Goal: Download file/media

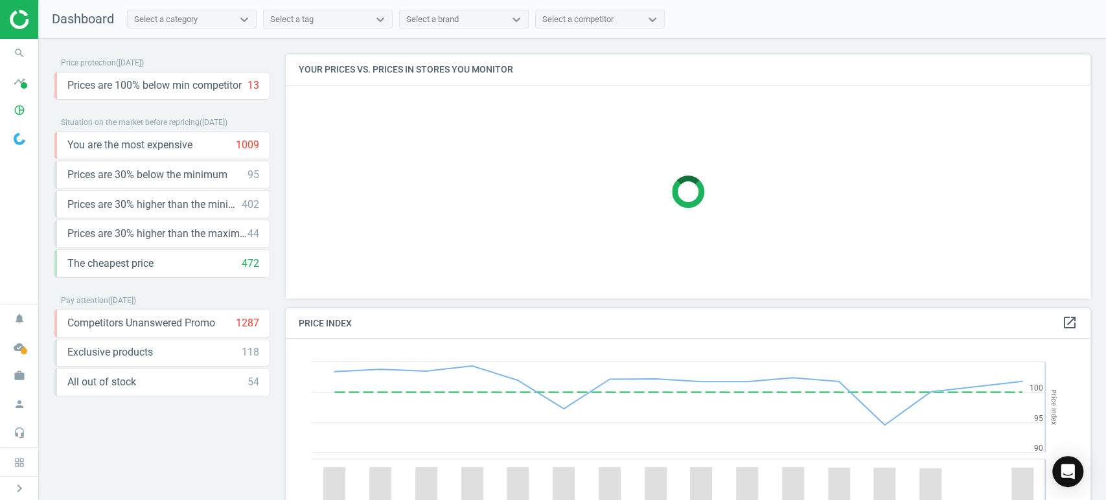
scroll to position [279, 816]
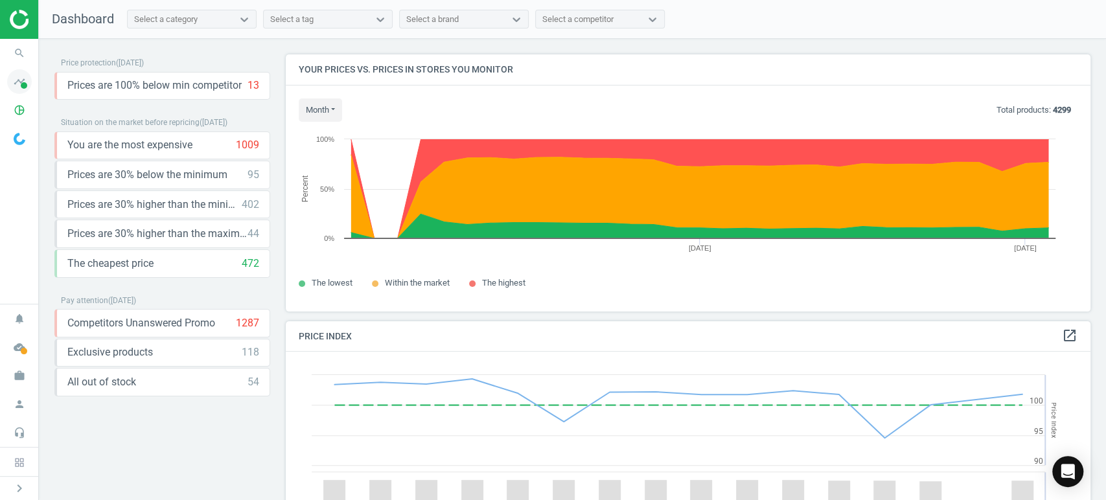
click at [23, 82] on span at bounding box center [24, 85] width 6 height 6
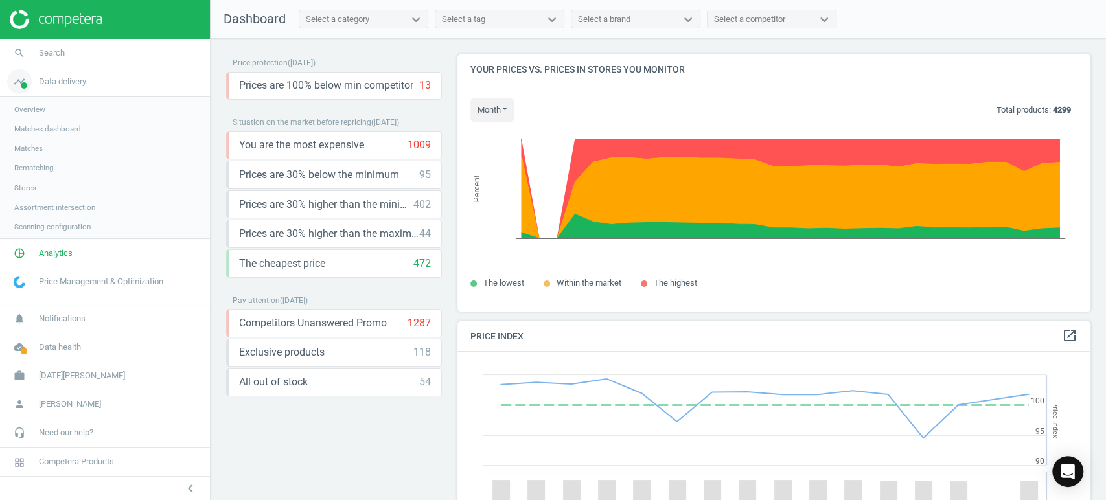
scroll to position [6, 6]
click at [70, 254] on span "Analytics" at bounding box center [56, 255] width 34 height 12
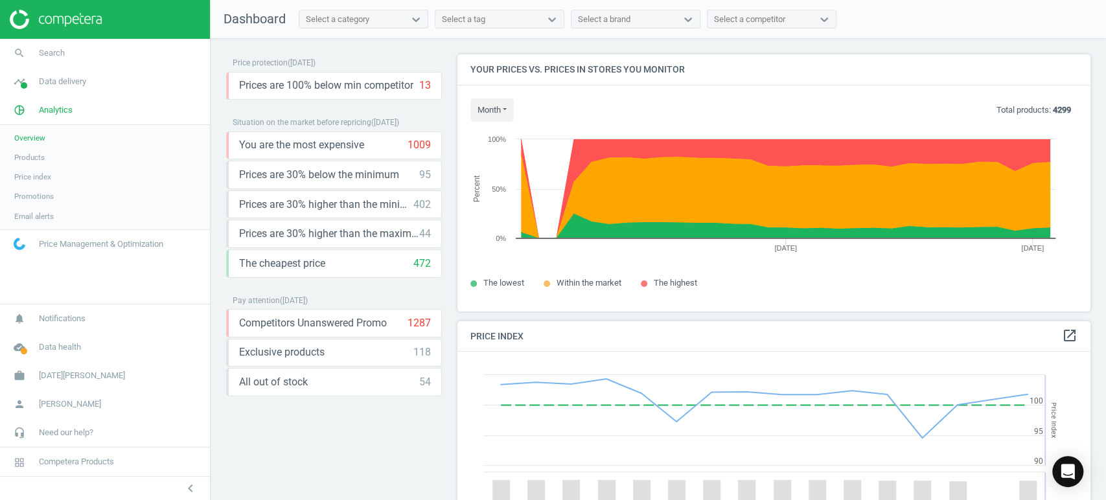
click at [45, 157] on link "Products" at bounding box center [105, 157] width 210 height 19
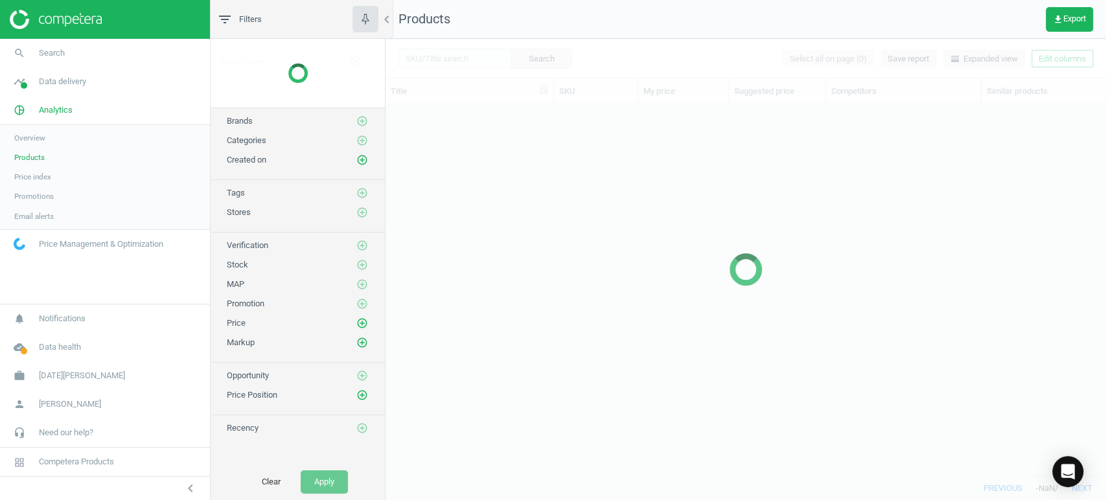
scroll to position [349, 709]
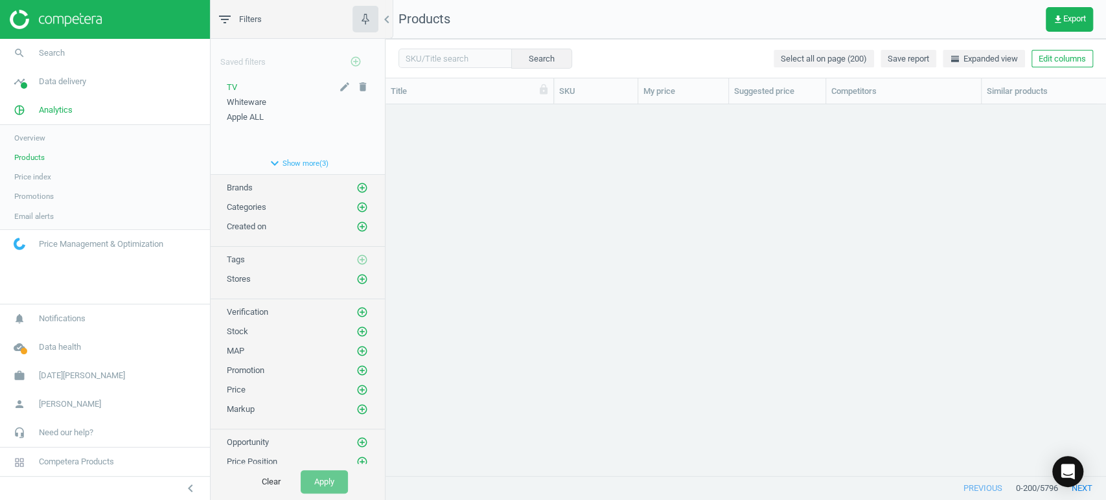
click at [232, 83] on span "TV" at bounding box center [232, 87] width 10 height 10
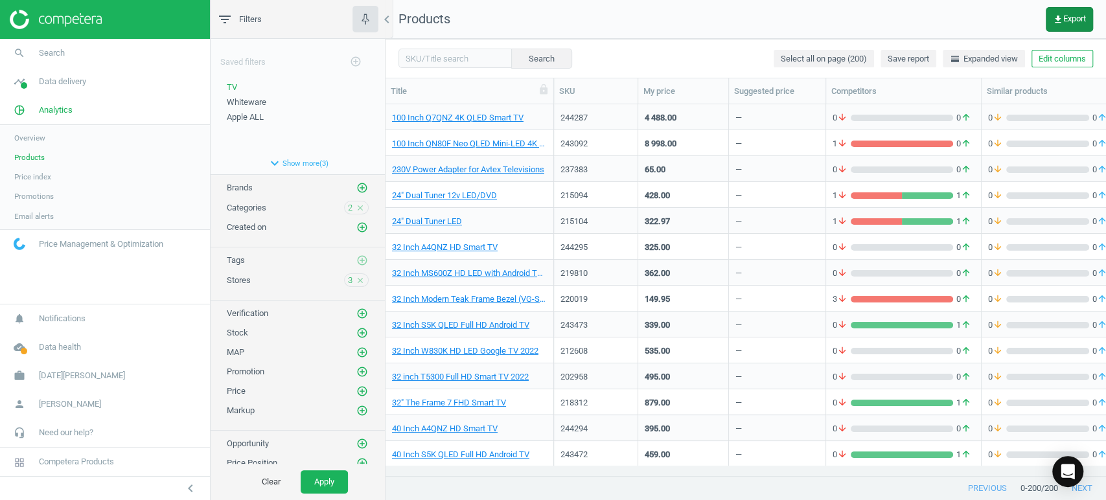
click at [1064, 14] on span "get_app Export" at bounding box center [1069, 19] width 33 height 10
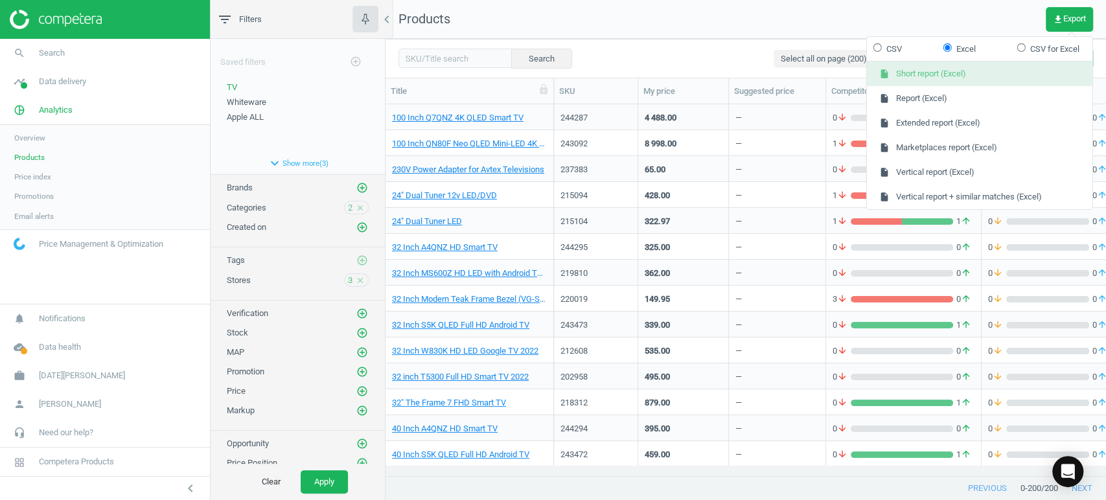
click at [949, 78] on button "insert_drive_file Short report (Excel)" at bounding box center [979, 74] width 225 height 25
